Goal: Find specific page/section: Find specific page/section

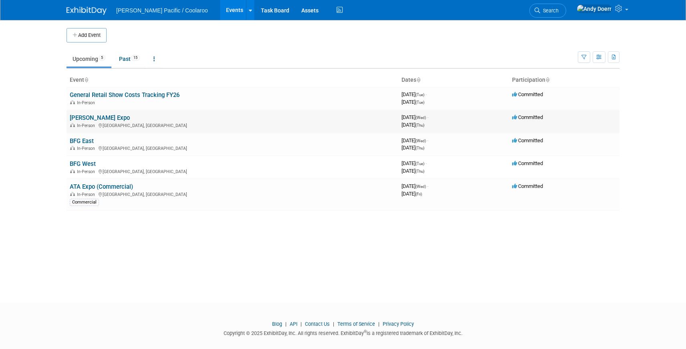
click at [85, 116] on link "[PERSON_NAME] Expo" at bounding box center [100, 117] width 60 height 7
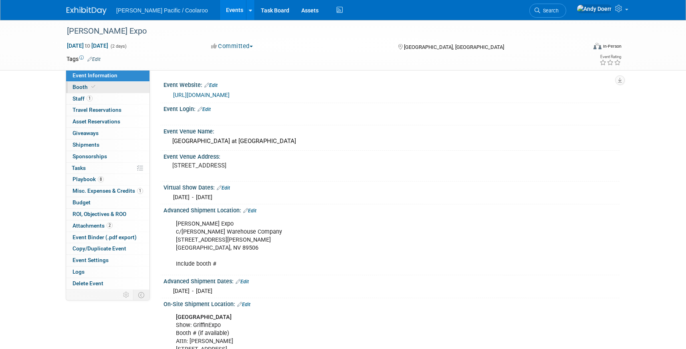
click at [93, 87] on icon at bounding box center [93, 87] width 4 height 4
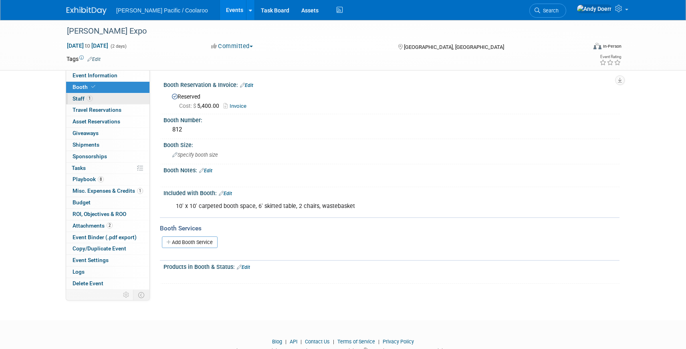
click at [106, 100] on link "1 Staff 1" at bounding box center [107, 98] width 83 height 11
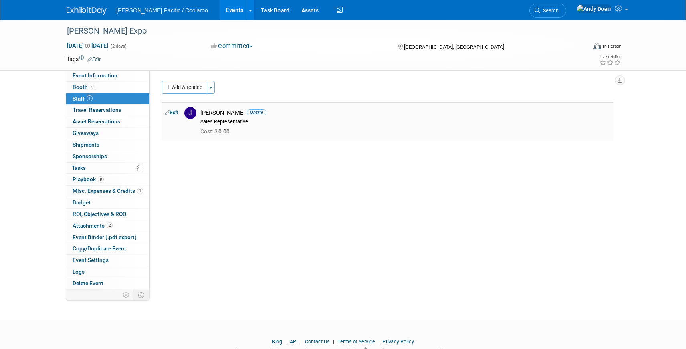
drag, startPoint x: 216, startPoint y: 211, endPoint x: 170, endPoint y: 117, distance: 104.7
click at [216, 211] on div "Event Website: Edit https://www.griffins.com/exhibitors Event Login: Edit X Eve…" at bounding box center [385, 180] width 470 height 220
click at [95, 10] on img at bounding box center [87, 11] width 40 height 8
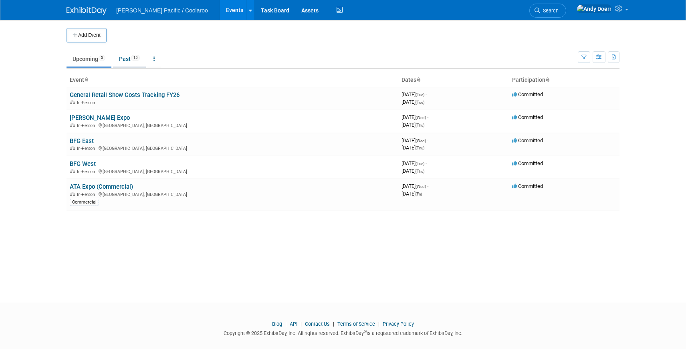
click at [124, 59] on link "Past 15" at bounding box center [129, 58] width 33 height 15
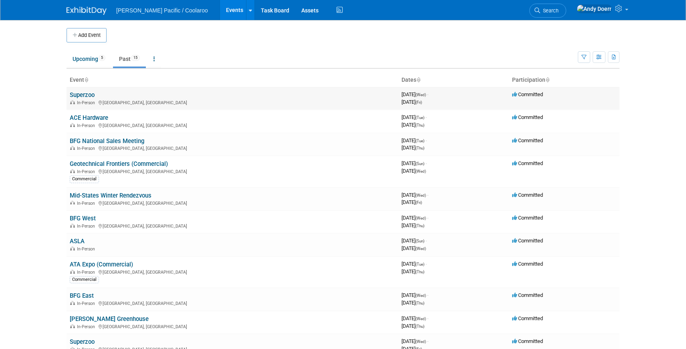
click at [82, 93] on link "Superzoo" at bounding box center [82, 94] width 25 height 7
